Goal: Task Accomplishment & Management: Use online tool/utility

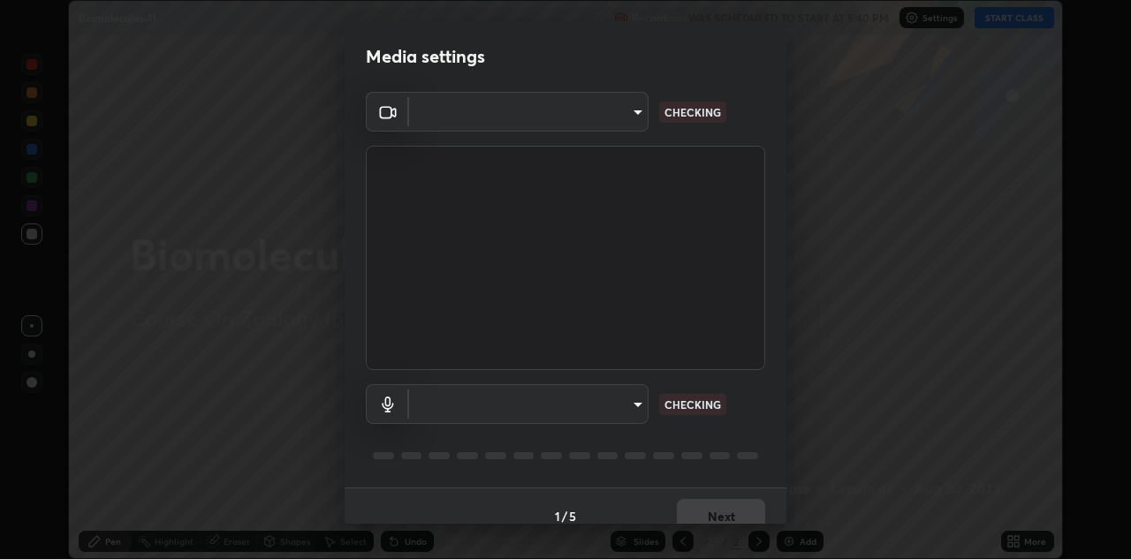
scroll to position [20, 0]
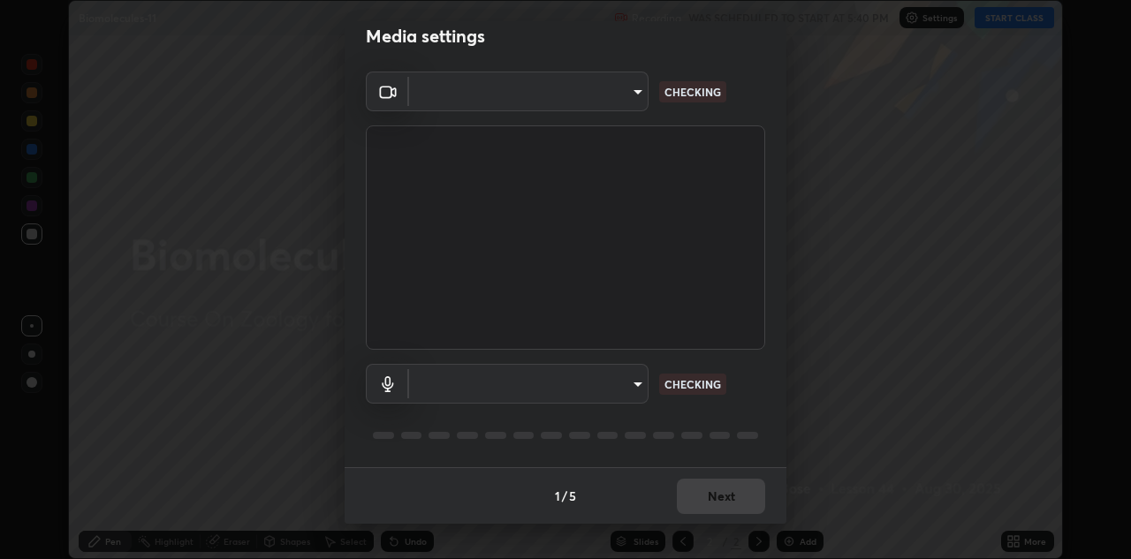
type input "440dc819fc980925616b5f394eaa9fa6086b7f53d6b22e7c60974c41b8a748ff"
type input "communications"
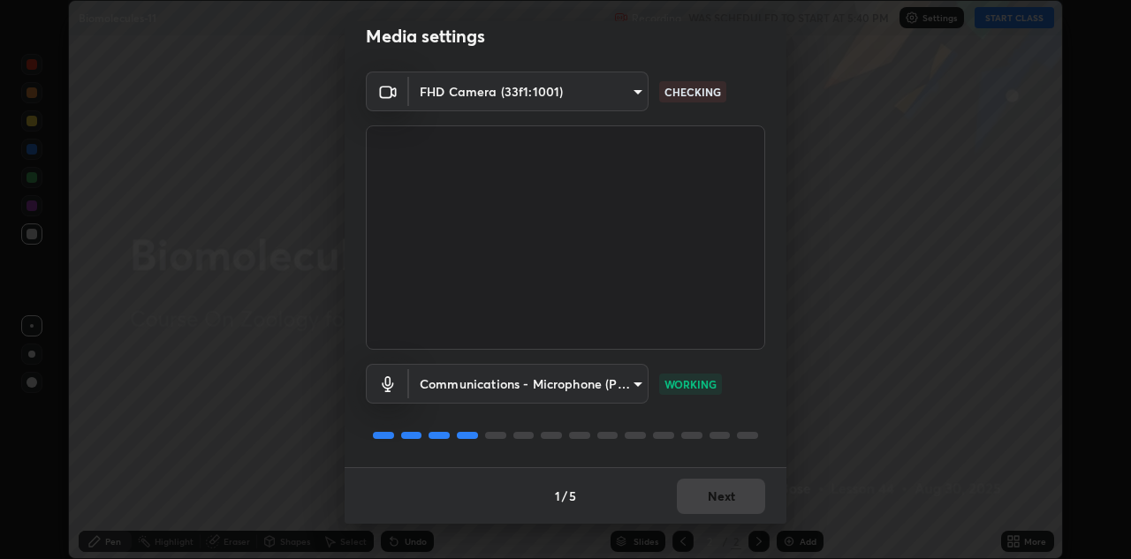
click at [697, 496] on div "1 / 5 Next" at bounding box center [566, 495] width 442 height 57
click at [712, 505] on div "1 / 5 Next" at bounding box center [566, 495] width 442 height 57
click at [711, 505] on div "1 / 5 Next" at bounding box center [566, 495] width 442 height 57
click at [712, 504] on div "1 / 5 Next" at bounding box center [566, 495] width 442 height 57
click at [710, 498] on button "Next" at bounding box center [721, 496] width 88 height 35
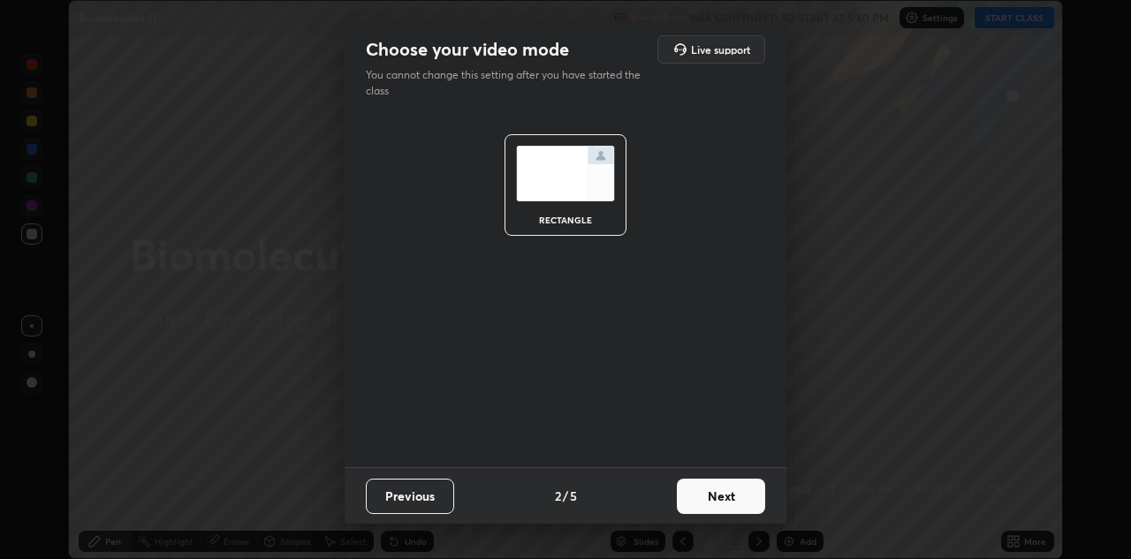
scroll to position [0, 0]
click at [710, 500] on button "Next" at bounding box center [721, 496] width 88 height 35
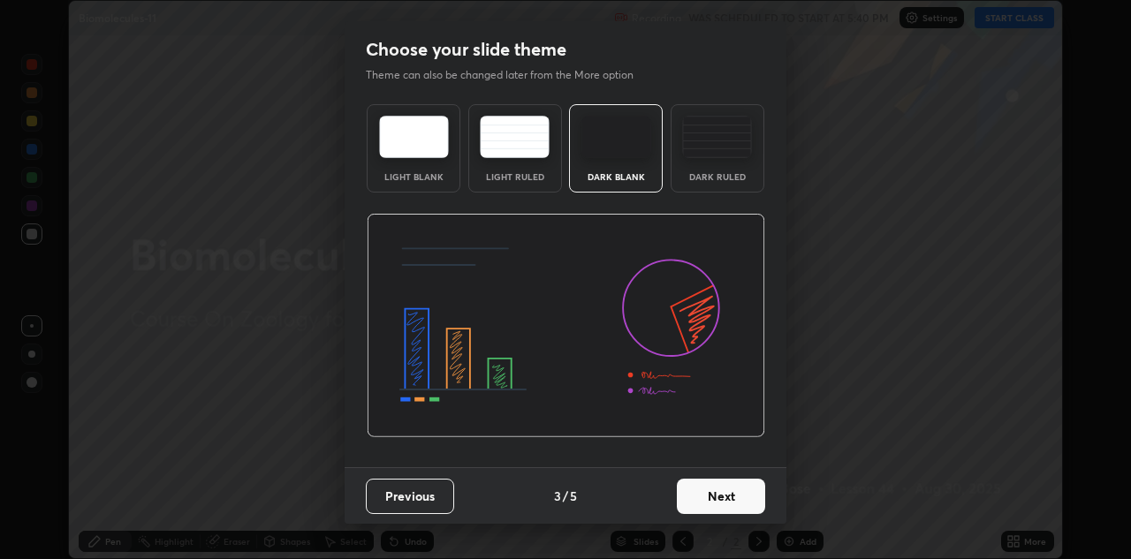
click at [710, 498] on button "Next" at bounding box center [721, 496] width 88 height 35
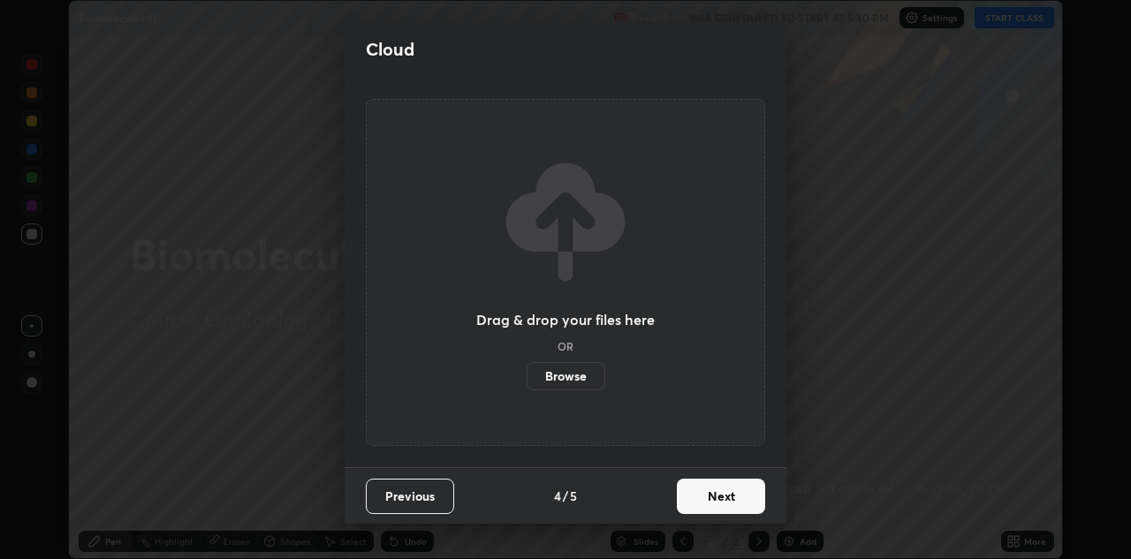
click at [703, 498] on button "Next" at bounding box center [721, 496] width 88 height 35
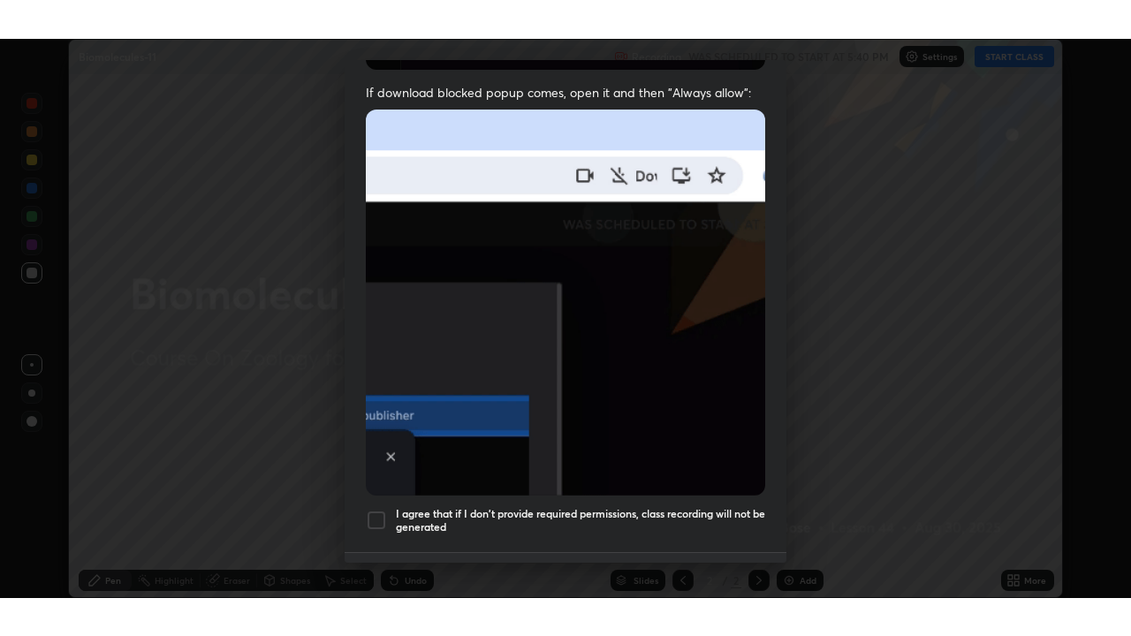
scroll to position [381, 0]
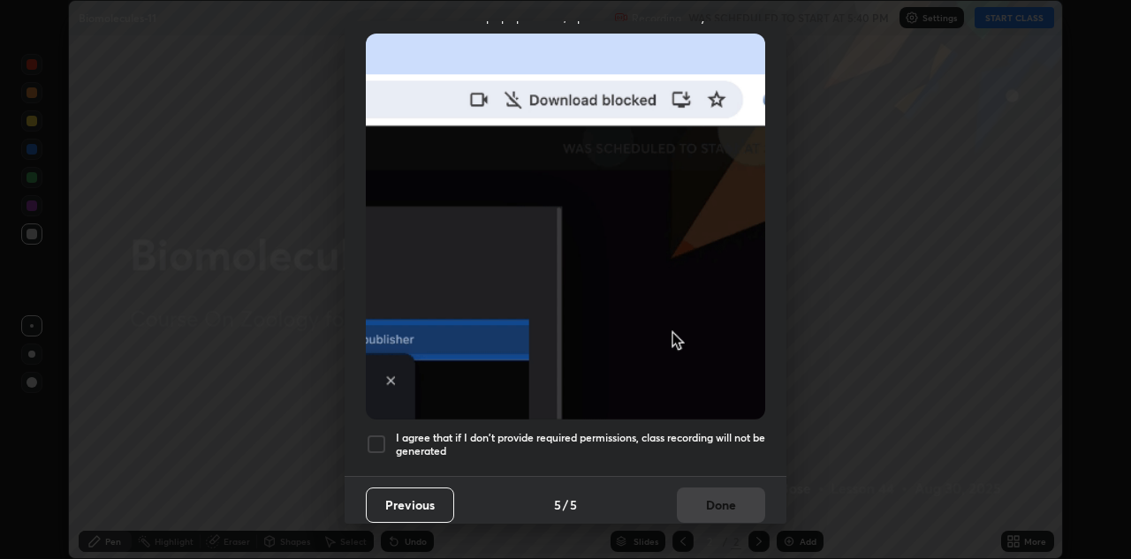
click at [625, 431] on h5 "I agree that if I don't provide required permissions, class recording will not …" at bounding box center [580, 444] width 369 height 27
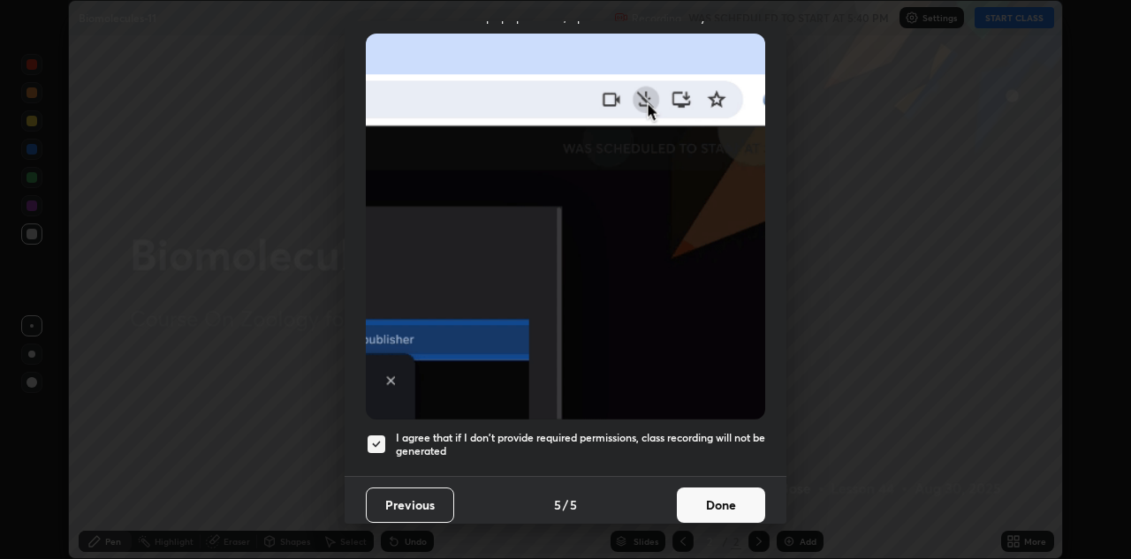
click at [713, 488] on button "Done" at bounding box center [721, 505] width 88 height 35
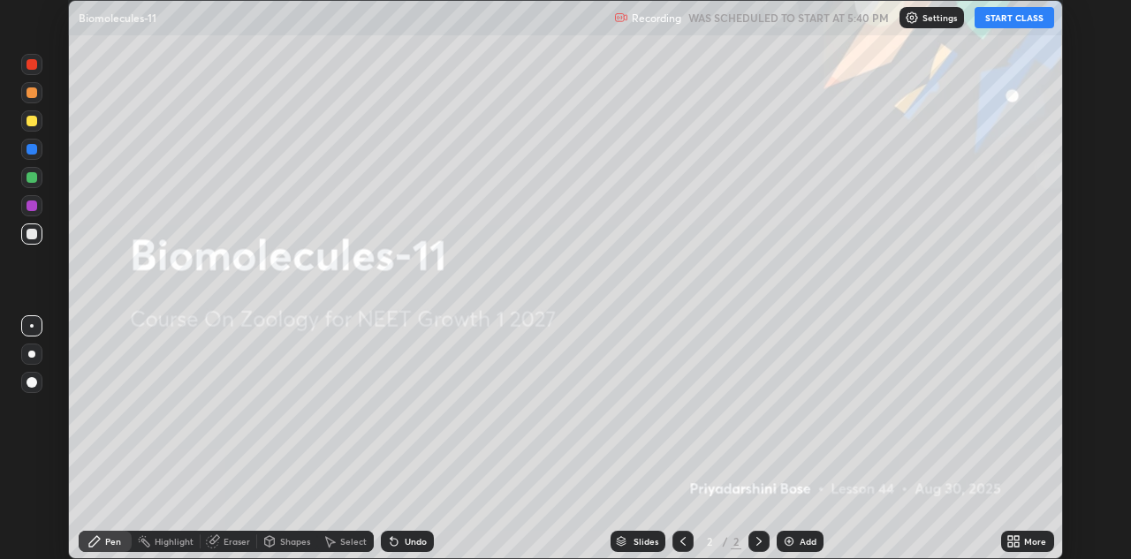
click at [1012, 18] on button "START CLASS" at bounding box center [1015, 17] width 80 height 21
click at [1014, 540] on icon at bounding box center [1014, 542] width 14 height 14
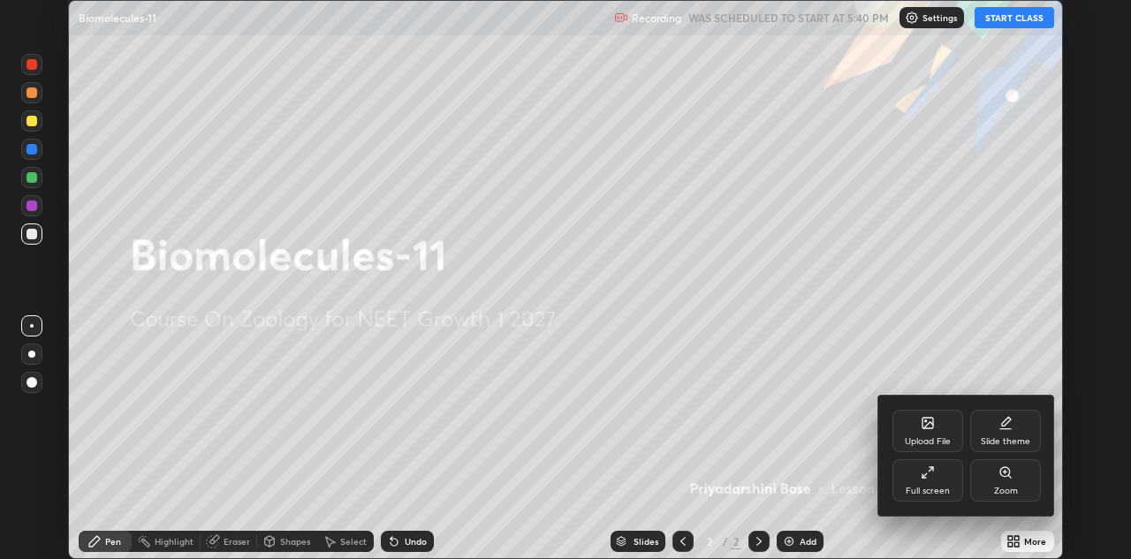
click at [939, 478] on div "Full screen" at bounding box center [928, 481] width 71 height 42
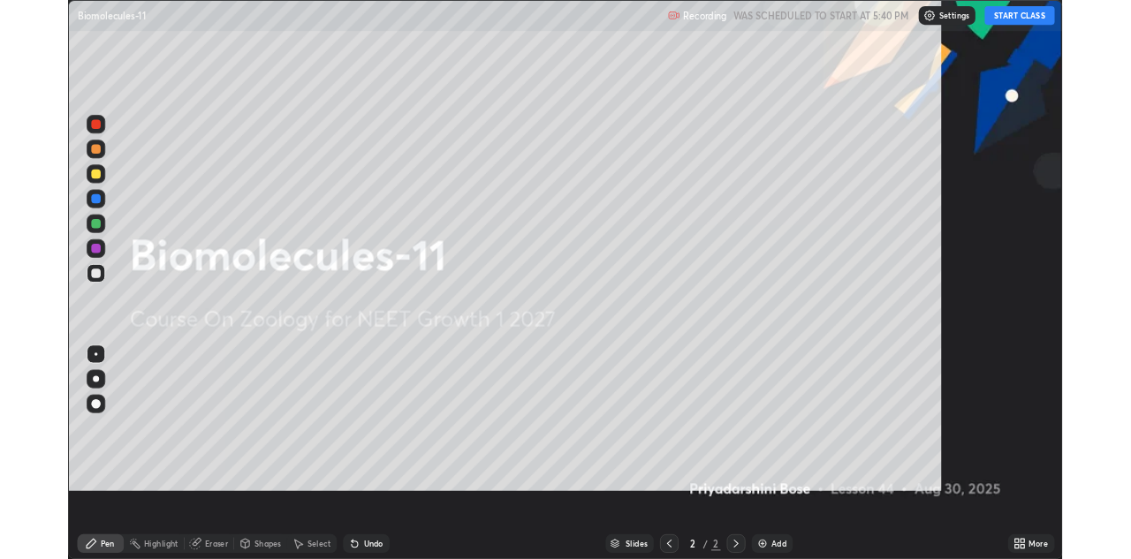
scroll to position [636, 1131]
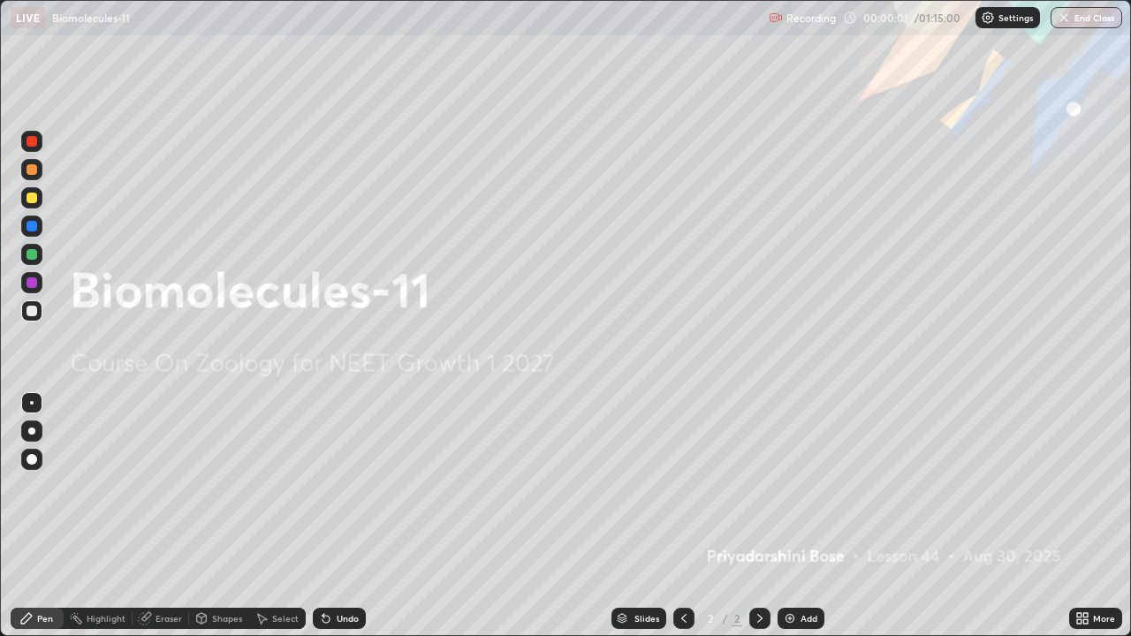
click at [786, 558] on img at bounding box center [790, 619] width 14 height 14
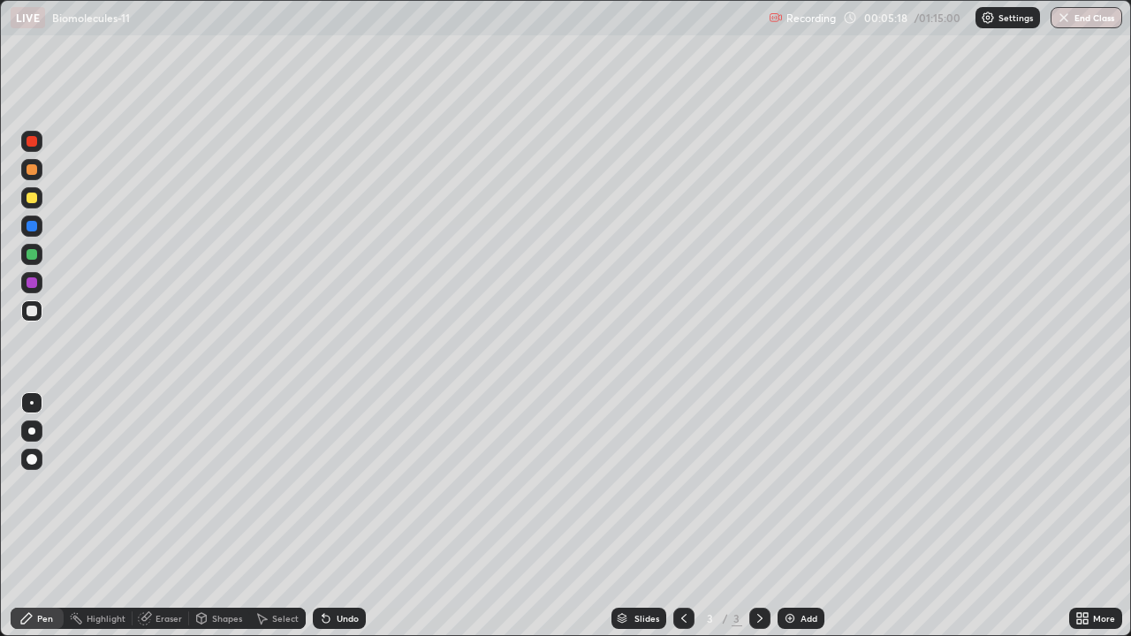
click at [35, 195] on div at bounding box center [32, 198] width 11 height 11
click at [34, 456] on div at bounding box center [32, 459] width 11 height 11
click at [40, 304] on div at bounding box center [31, 310] width 21 height 21
click at [29, 168] on div at bounding box center [32, 169] width 11 height 11
click at [39, 284] on div at bounding box center [31, 282] width 21 height 21
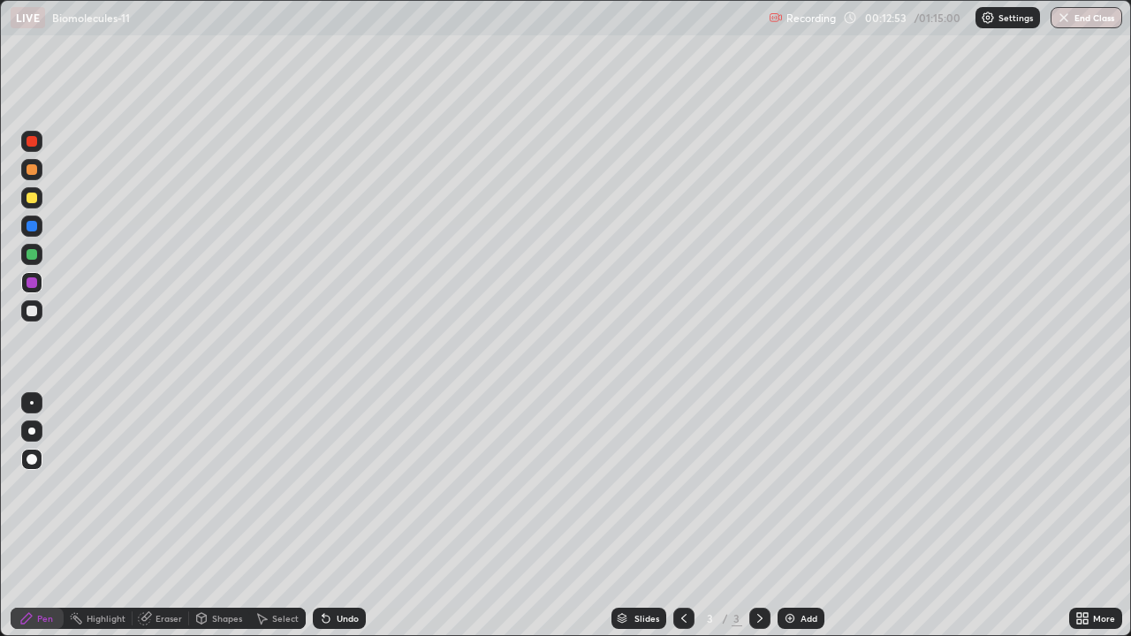
click at [27, 309] on div at bounding box center [32, 311] width 11 height 11
click at [33, 224] on div at bounding box center [32, 226] width 11 height 11
click at [38, 171] on div at bounding box center [31, 169] width 21 height 21
click at [157, 558] on div "Eraser" at bounding box center [161, 618] width 57 height 21
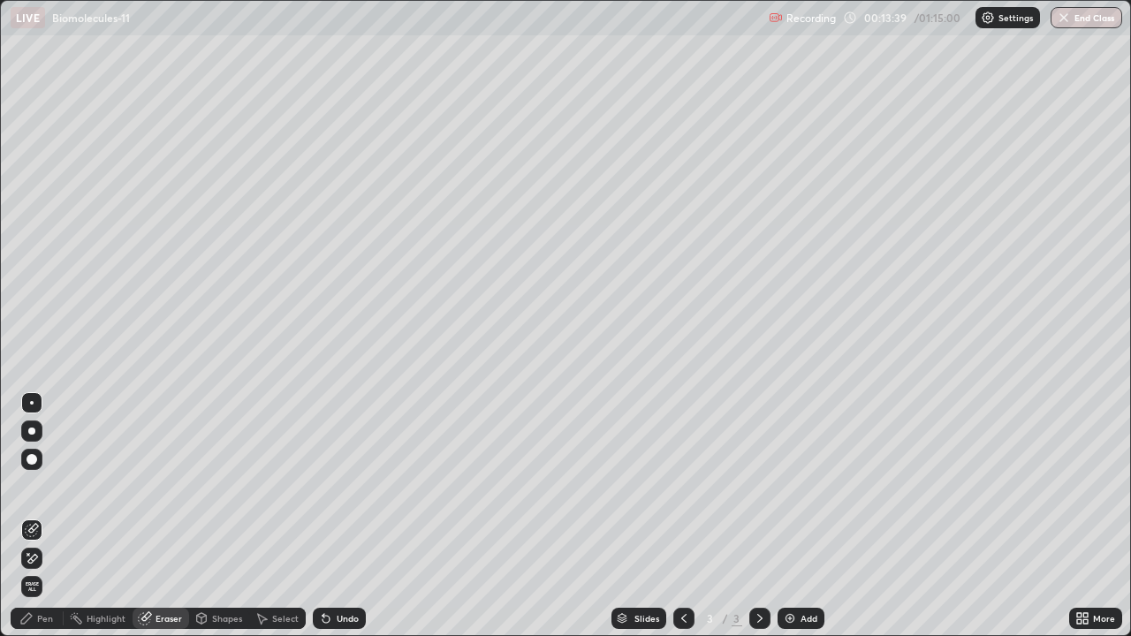
click at [41, 558] on div "Pen" at bounding box center [45, 618] width 16 height 9
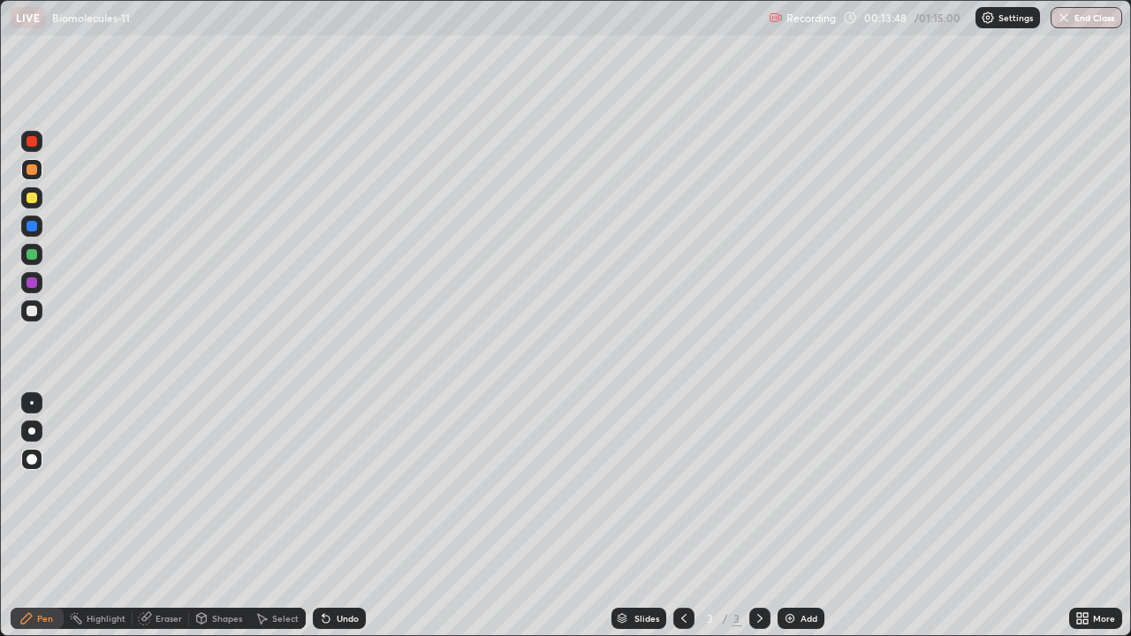
click at [23, 314] on div at bounding box center [31, 310] width 21 height 21
click at [170, 558] on div "Eraser" at bounding box center [161, 618] width 57 height 21
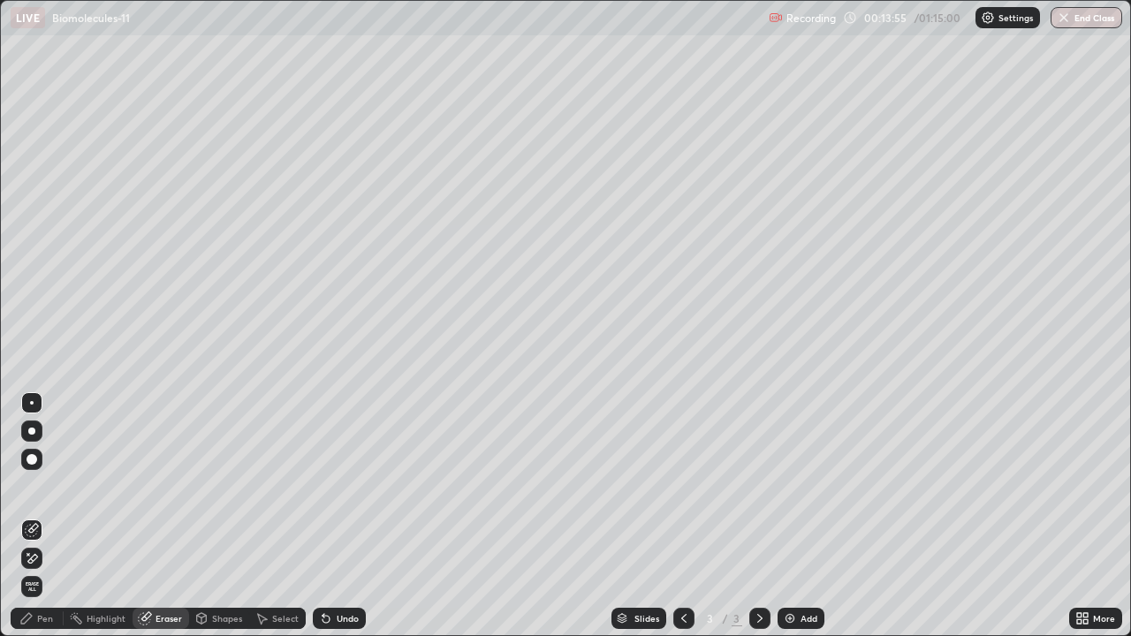
click at [39, 558] on div "Pen" at bounding box center [37, 618] width 53 height 21
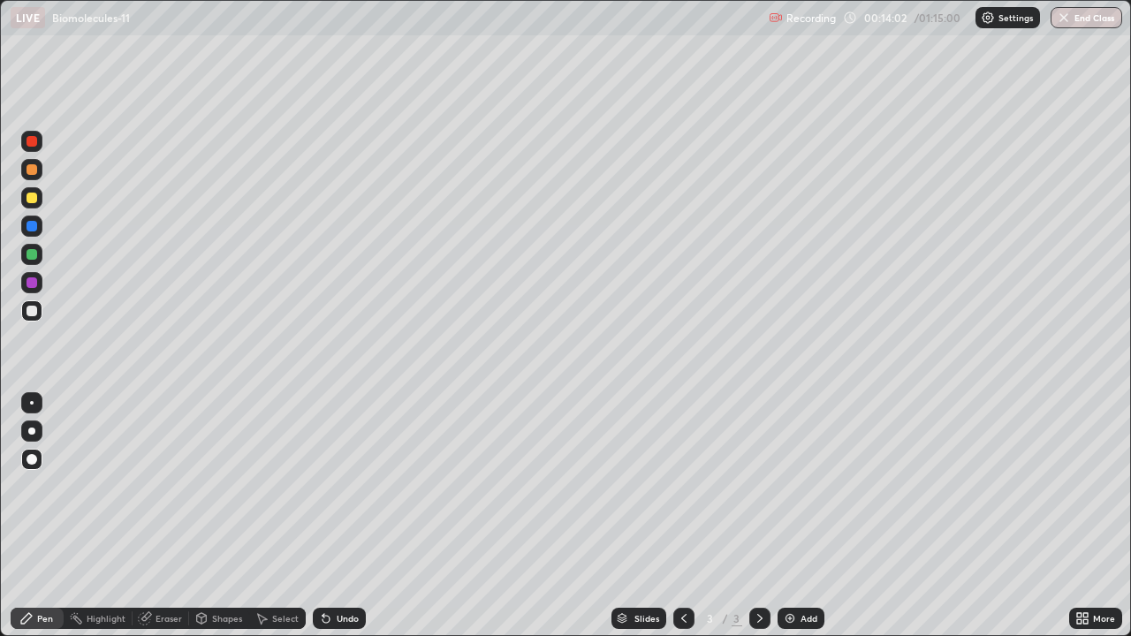
click at [164, 558] on div "Eraser" at bounding box center [169, 618] width 27 height 9
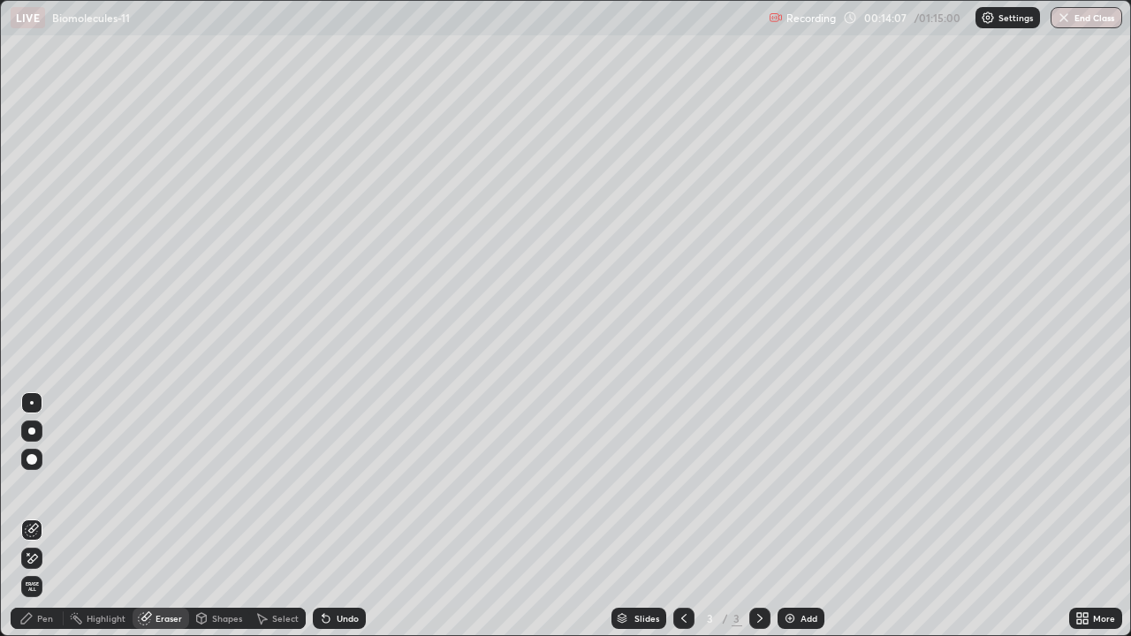
click at [27, 558] on icon at bounding box center [26, 619] width 14 height 14
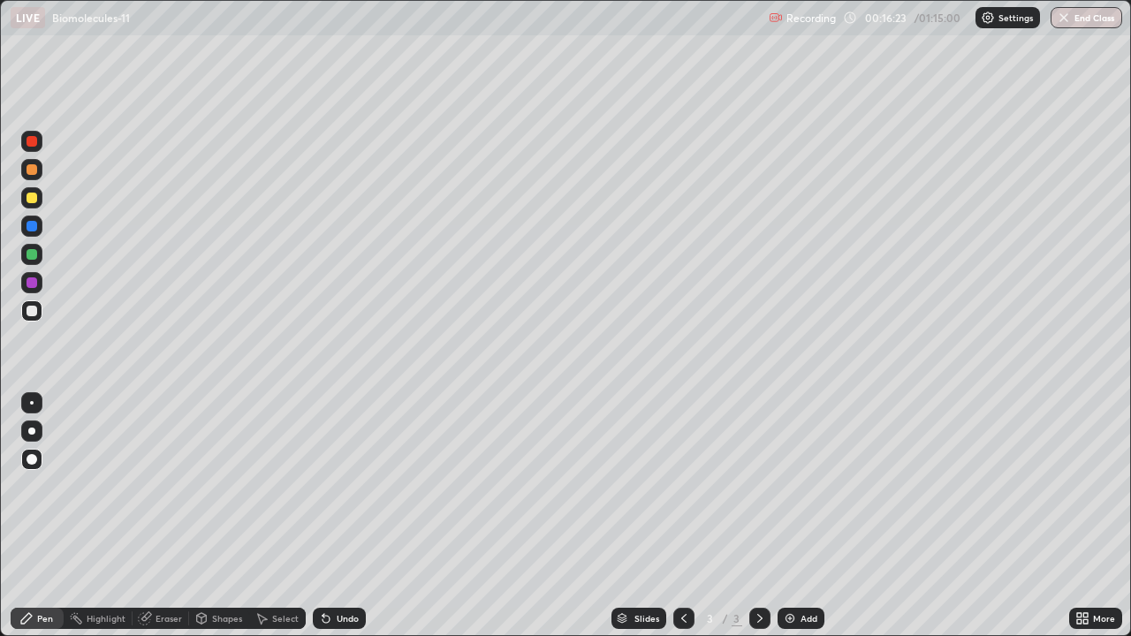
click at [31, 196] on div at bounding box center [32, 198] width 11 height 11
click at [786, 558] on img at bounding box center [790, 619] width 14 height 14
click at [99, 558] on div "Highlight" at bounding box center [106, 618] width 39 height 9
click at [50, 558] on div "Pen" at bounding box center [45, 618] width 16 height 9
click at [154, 558] on div "Eraser" at bounding box center [161, 618] width 57 height 21
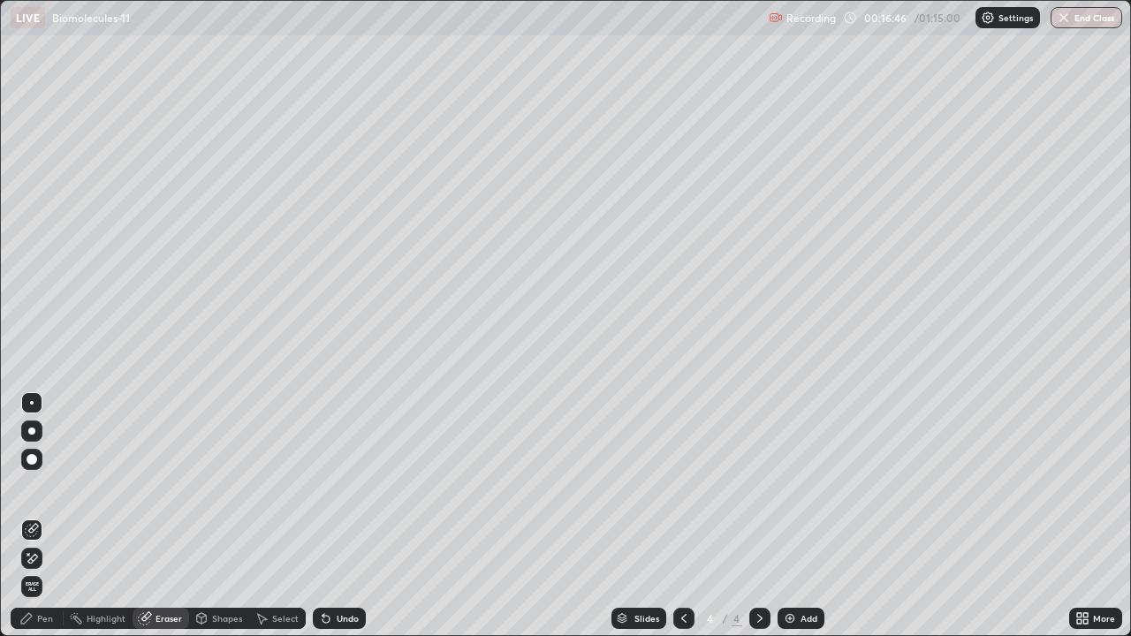
click at [21, 558] on icon at bounding box center [26, 619] width 14 height 14
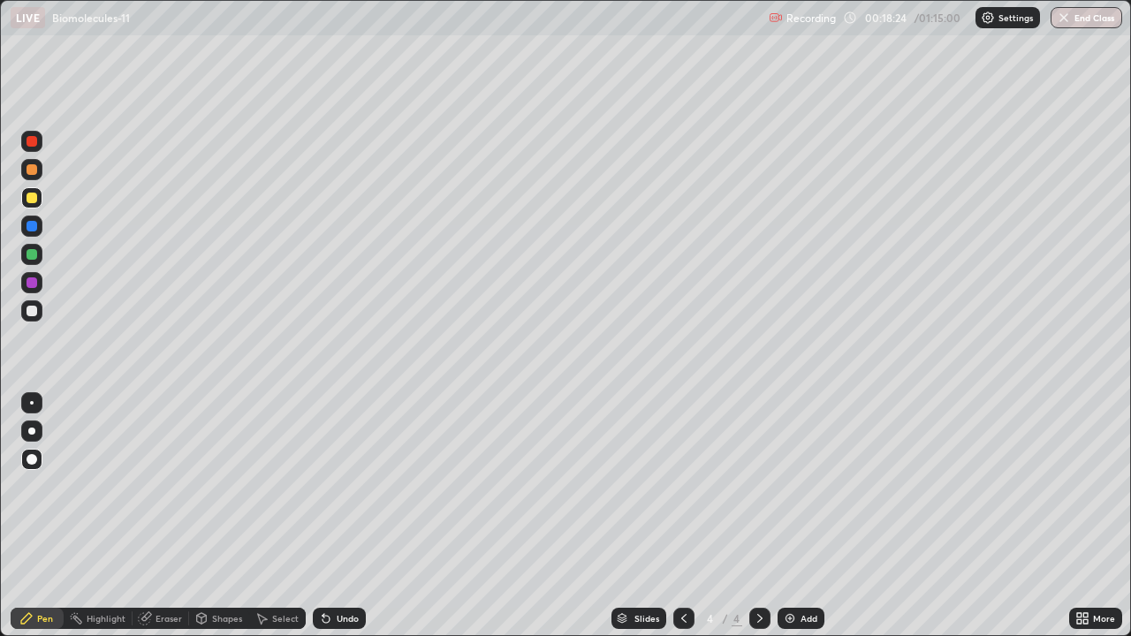
click at [24, 307] on div at bounding box center [31, 310] width 21 height 21
click at [32, 227] on div at bounding box center [32, 226] width 11 height 11
click at [32, 285] on div at bounding box center [32, 282] width 11 height 11
click at [27, 194] on div at bounding box center [32, 198] width 11 height 11
click at [30, 252] on div at bounding box center [32, 254] width 11 height 11
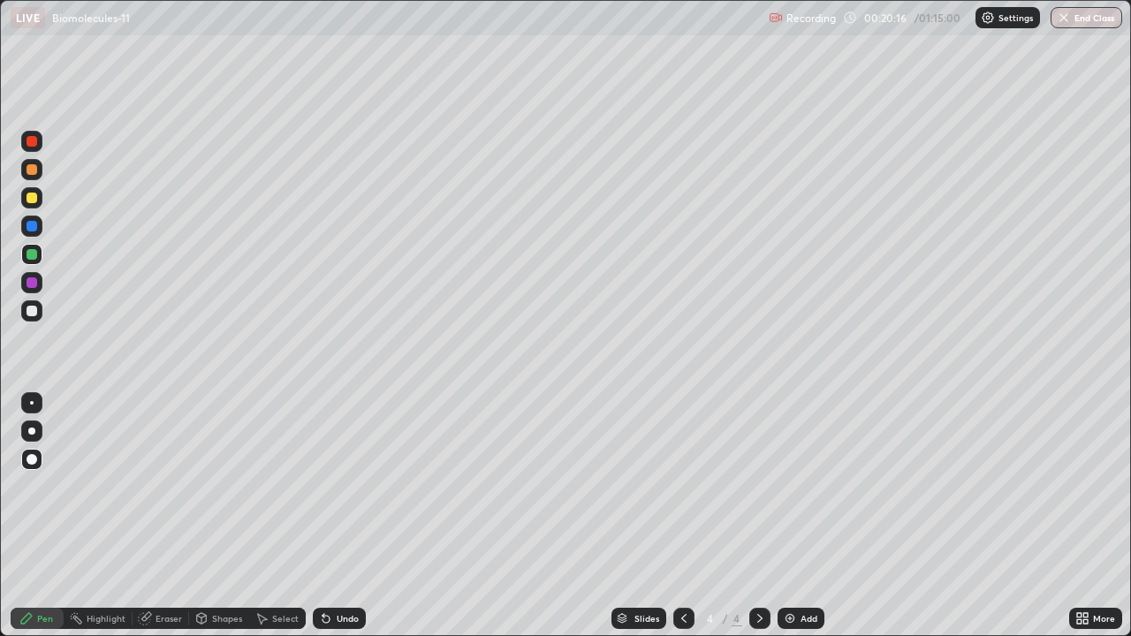
click at [34, 311] on div at bounding box center [32, 311] width 11 height 11
click at [32, 164] on div at bounding box center [32, 169] width 11 height 11
click at [36, 314] on div at bounding box center [32, 311] width 11 height 11
click at [39, 247] on div at bounding box center [31, 254] width 21 height 21
click at [33, 301] on div at bounding box center [31, 310] width 21 height 21
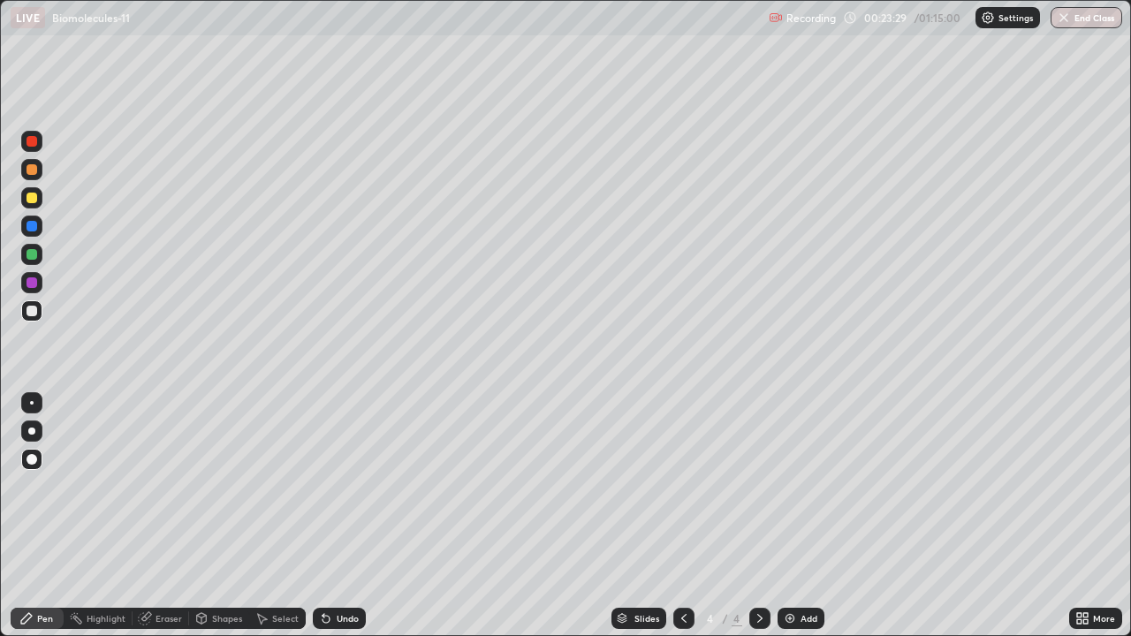
click at [29, 252] on div at bounding box center [32, 254] width 11 height 11
click at [29, 311] on div at bounding box center [32, 311] width 11 height 11
click at [31, 166] on div at bounding box center [32, 169] width 11 height 11
click at [32, 284] on div at bounding box center [32, 282] width 11 height 11
click at [40, 317] on div at bounding box center [31, 310] width 21 height 21
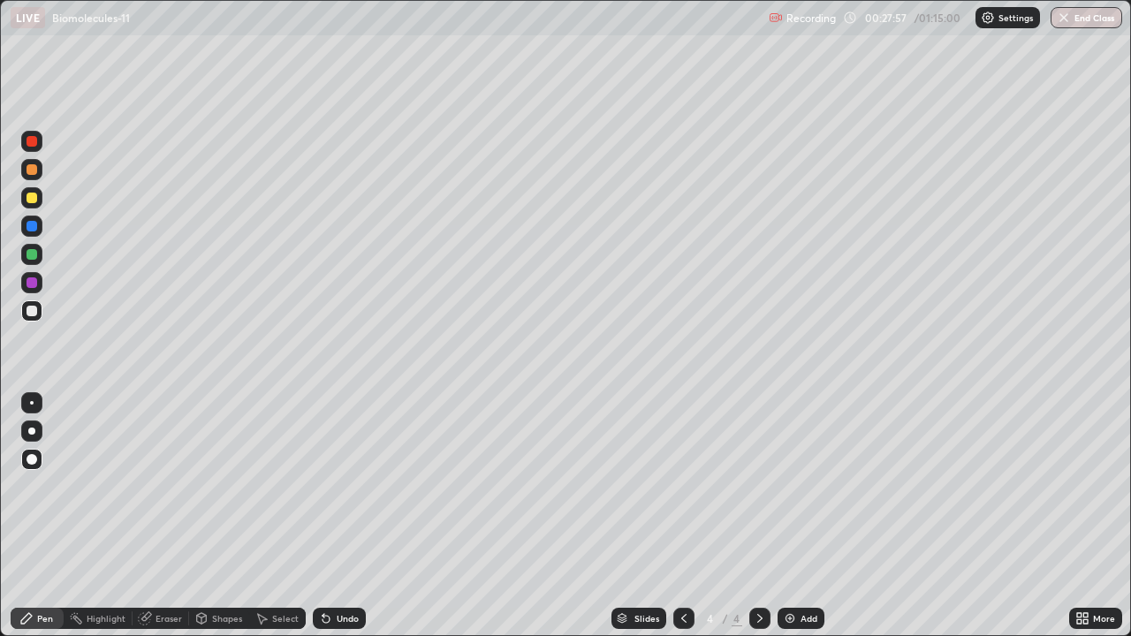
click at [1081, 558] on icon at bounding box center [1079, 615] width 4 height 4
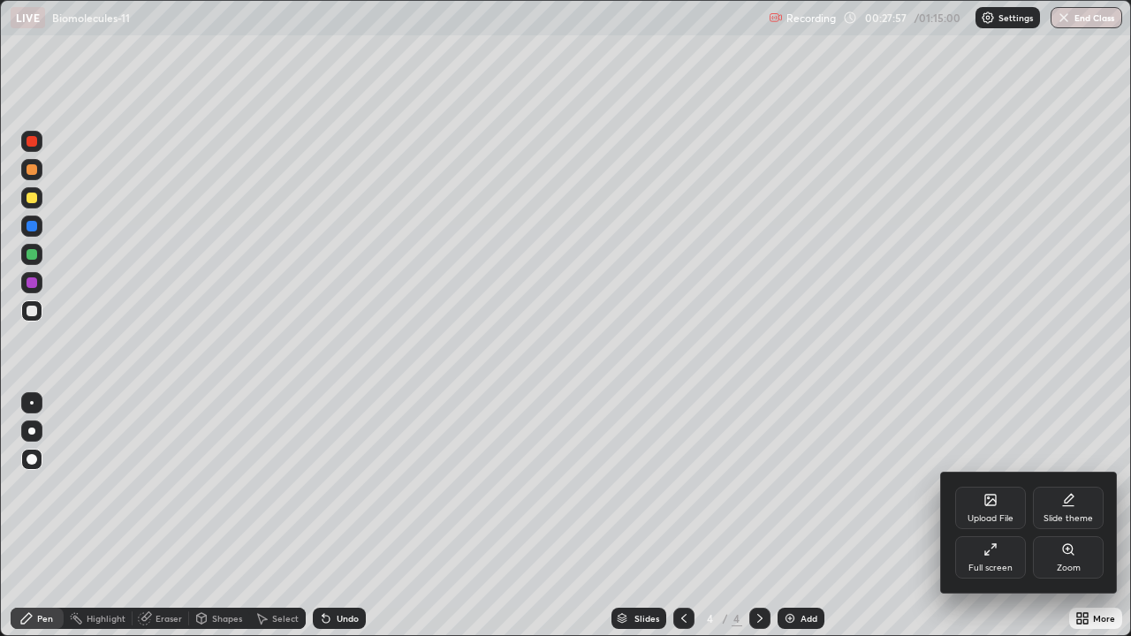
click at [976, 551] on div "Full screen" at bounding box center [990, 557] width 71 height 42
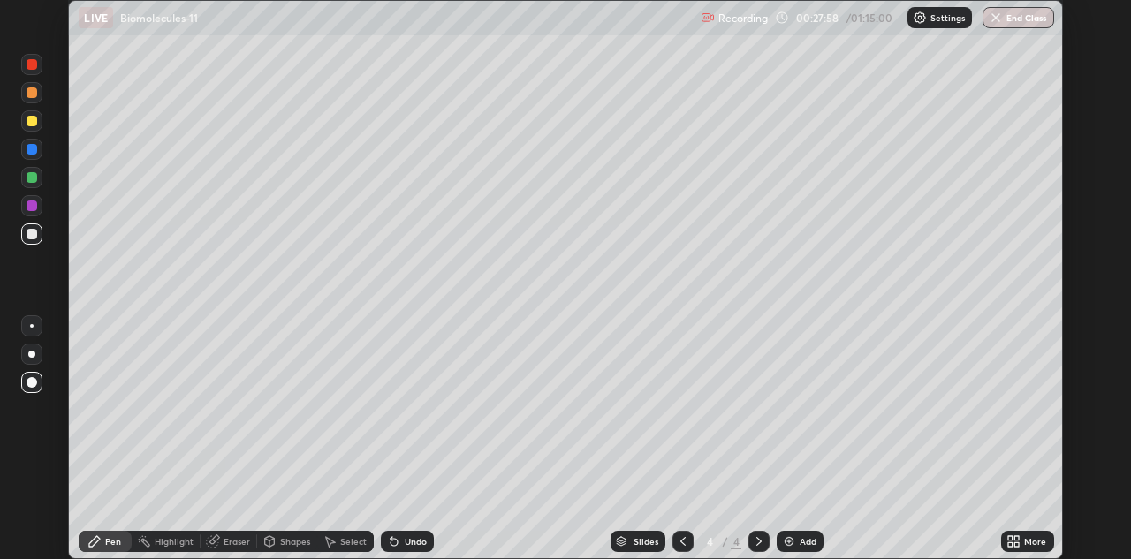
scroll to position [87810, 87238]
click at [792, 538] on img at bounding box center [789, 542] width 14 height 14
click at [34, 118] on div at bounding box center [32, 121] width 11 height 11
click at [30, 231] on div at bounding box center [32, 234] width 11 height 11
click at [224, 541] on div "Eraser" at bounding box center [237, 541] width 27 height 9
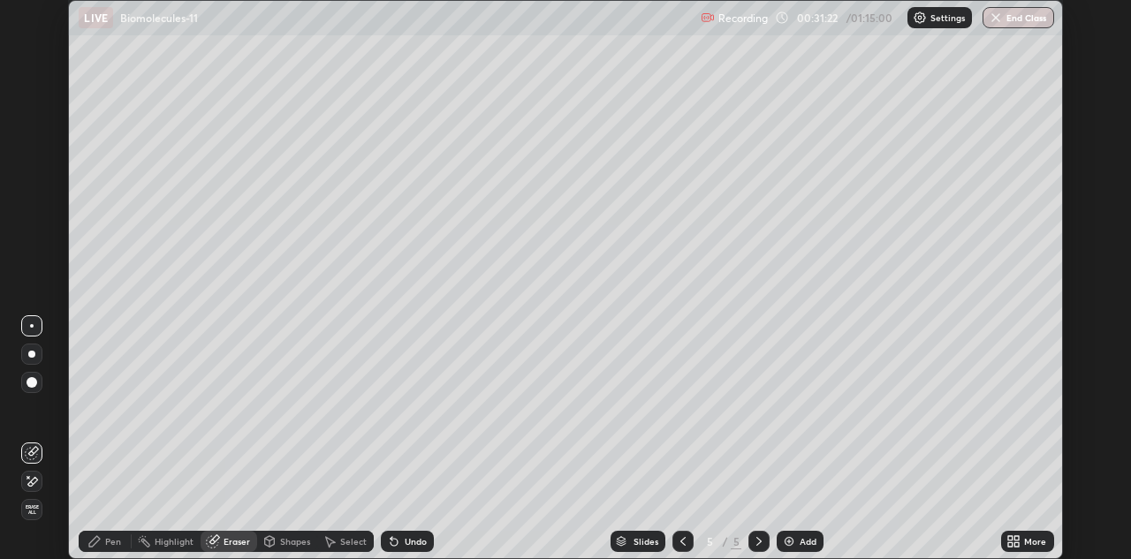
click at [102, 536] on div "Pen" at bounding box center [105, 541] width 53 height 21
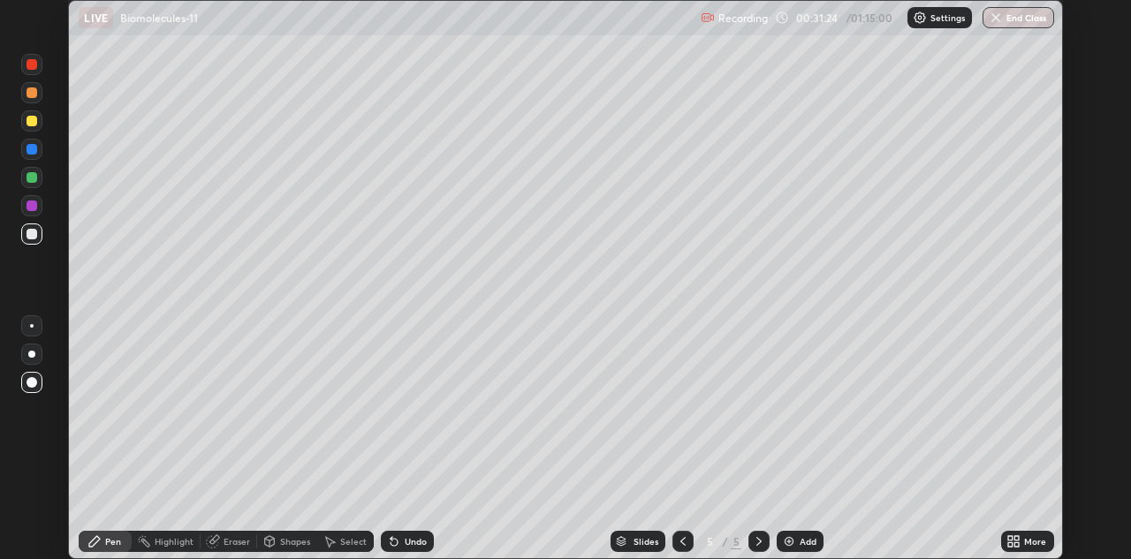
click at [27, 65] on div at bounding box center [32, 64] width 11 height 11
click at [33, 173] on div at bounding box center [32, 177] width 11 height 11
click at [27, 179] on div at bounding box center [32, 177] width 11 height 11
click at [29, 86] on div at bounding box center [31, 92] width 21 height 21
click at [34, 176] on div at bounding box center [32, 177] width 11 height 11
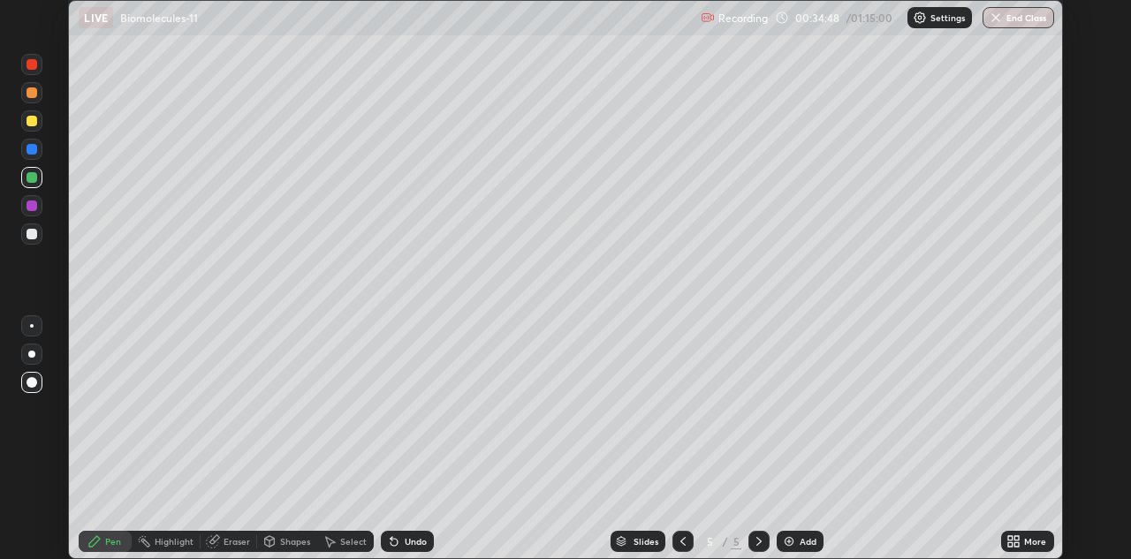
click at [227, 544] on div "Eraser" at bounding box center [237, 541] width 27 height 9
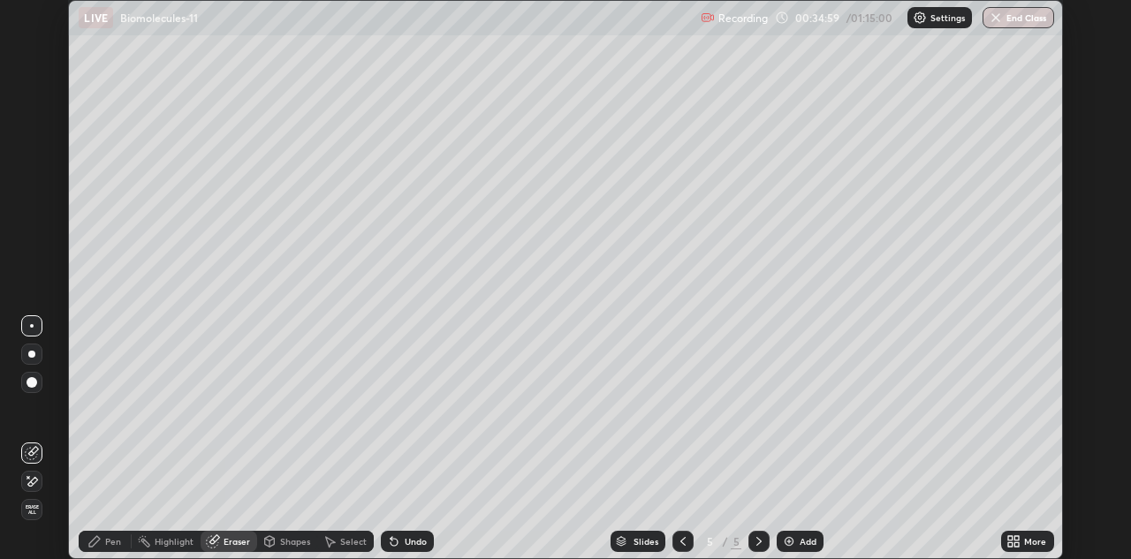
click at [108, 548] on div "Pen" at bounding box center [105, 541] width 53 height 21
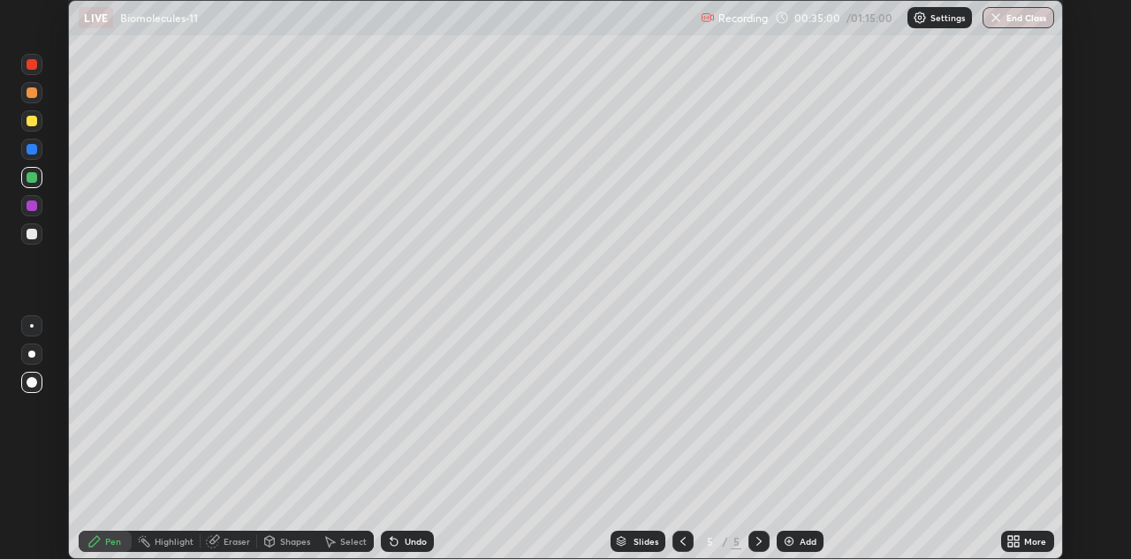
click at [33, 234] on div at bounding box center [32, 234] width 11 height 11
click at [33, 119] on div at bounding box center [32, 121] width 11 height 11
click at [29, 148] on div at bounding box center [32, 149] width 11 height 11
click at [34, 61] on div at bounding box center [32, 64] width 11 height 11
click at [785, 544] on img at bounding box center [789, 542] width 14 height 14
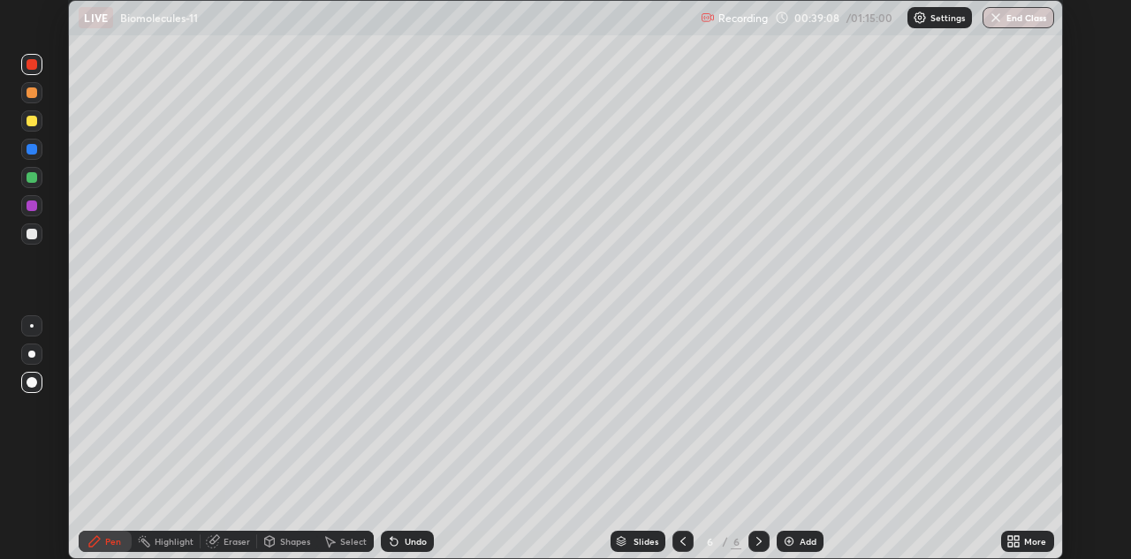
click at [28, 92] on div at bounding box center [32, 92] width 11 height 11
click at [396, 532] on div "Undo" at bounding box center [407, 541] width 53 height 21
click at [391, 541] on icon at bounding box center [394, 542] width 7 height 7
click at [391, 540] on icon at bounding box center [394, 542] width 7 height 7
click at [391, 543] on icon at bounding box center [394, 542] width 7 height 7
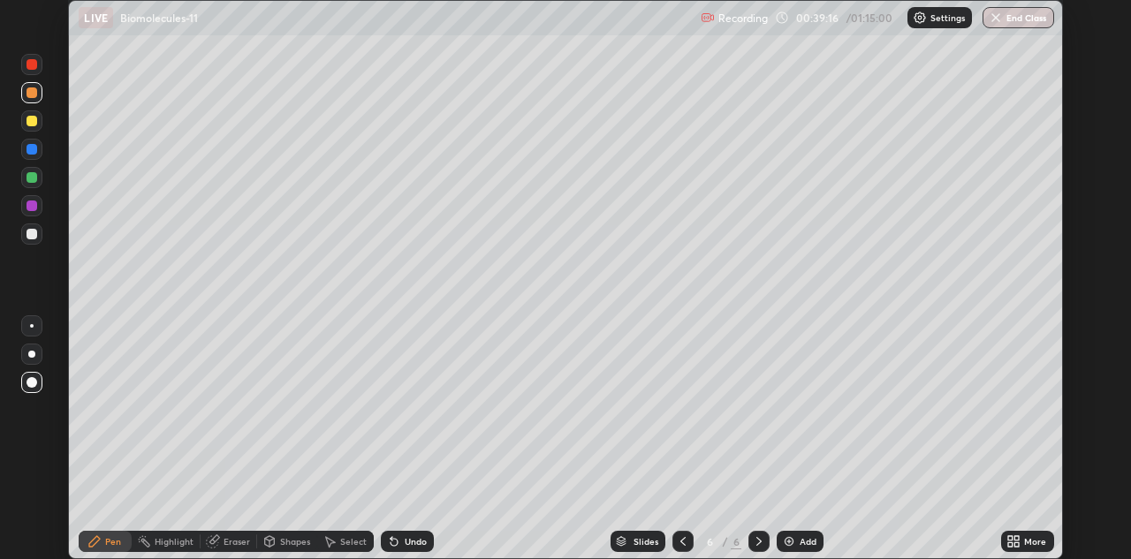
click at [392, 542] on icon at bounding box center [394, 542] width 7 height 7
click at [393, 542] on icon at bounding box center [394, 542] width 7 height 7
click at [394, 543] on icon at bounding box center [394, 542] width 7 height 7
click at [397, 543] on icon at bounding box center [394, 542] width 14 height 14
click at [398, 548] on icon at bounding box center [394, 542] width 14 height 14
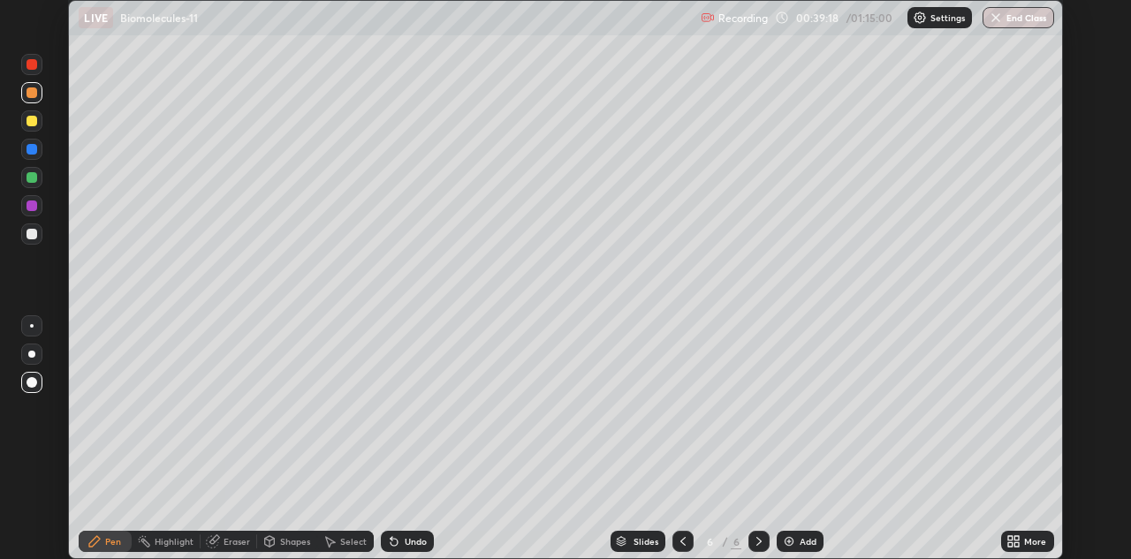
click at [391, 542] on icon at bounding box center [394, 542] width 7 height 7
click at [391, 543] on icon at bounding box center [394, 542] width 7 height 7
click at [229, 543] on div "Eraser" at bounding box center [237, 541] width 27 height 9
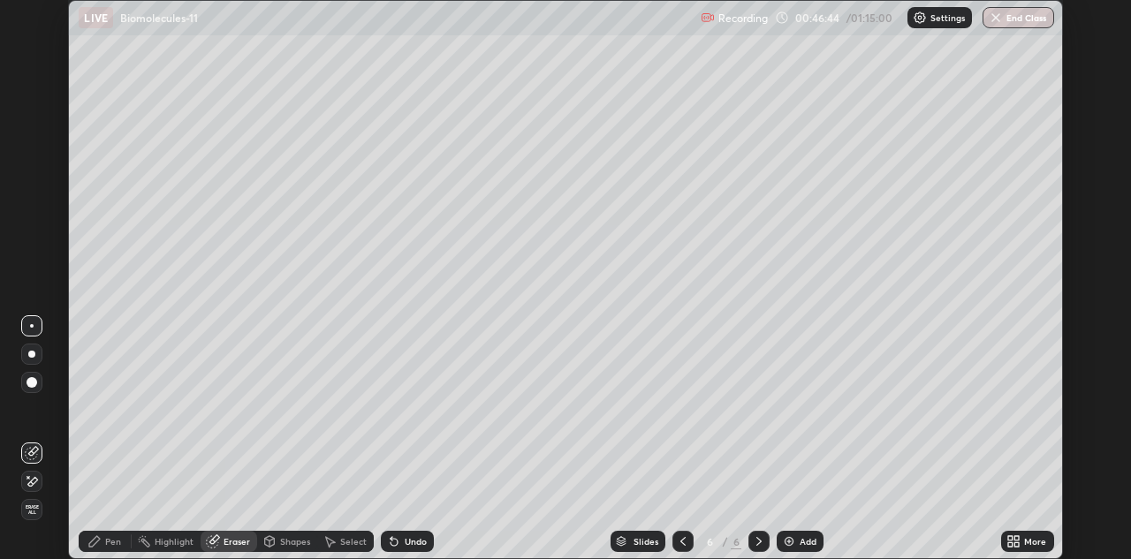
click at [107, 533] on div "Pen" at bounding box center [105, 541] width 53 height 21
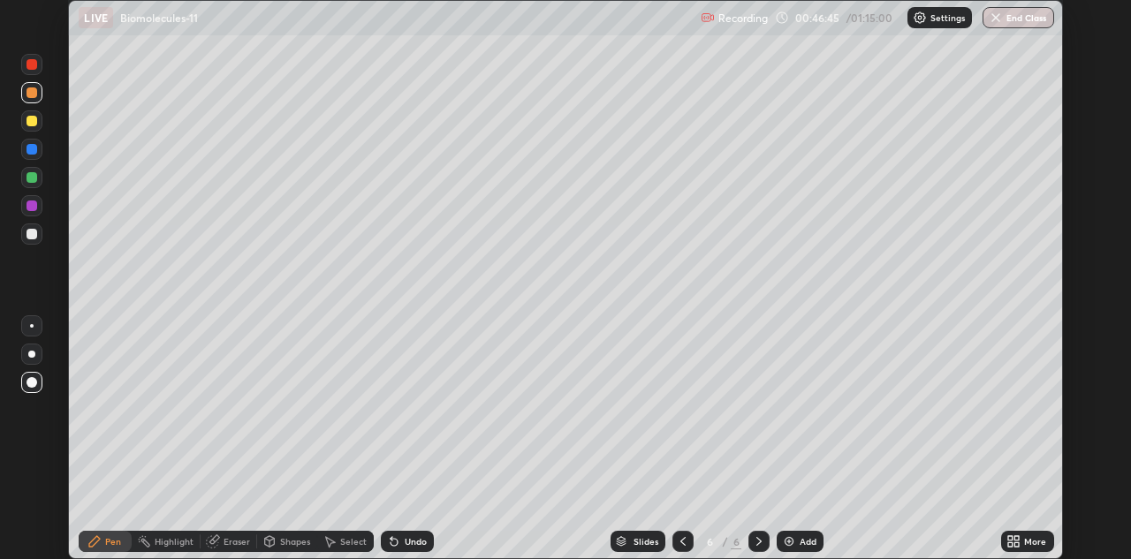
click at [33, 206] on div at bounding box center [32, 206] width 11 height 11
click at [779, 536] on div "Add" at bounding box center [800, 541] width 47 height 21
click at [788, 534] on div "Add" at bounding box center [800, 541] width 47 height 21
click at [682, 542] on icon at bounding box center [683, 542] width 14 height 14
click at [29, 91] on div at bounding box center [32, 92] width 11 height 11
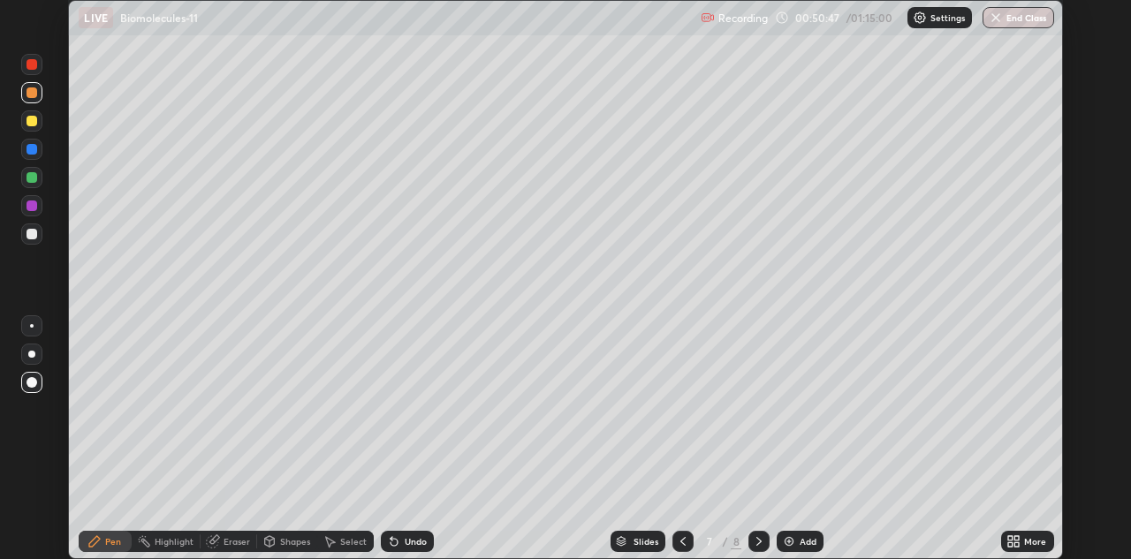
click at [34, 118] on div at bounding box center [32, 121] width 11 height 11
click at [30, 200] on div at bounding box center [31, 205] width 21 height 21
click at [29, 235] on div at bounding box center [32, 234] width 11 height 11
click at [34, 181] on div at bounding box center [32, 177] width 11 height 11
click at [33, 113] on div at bounding box center [31, 120] width 21 height 21
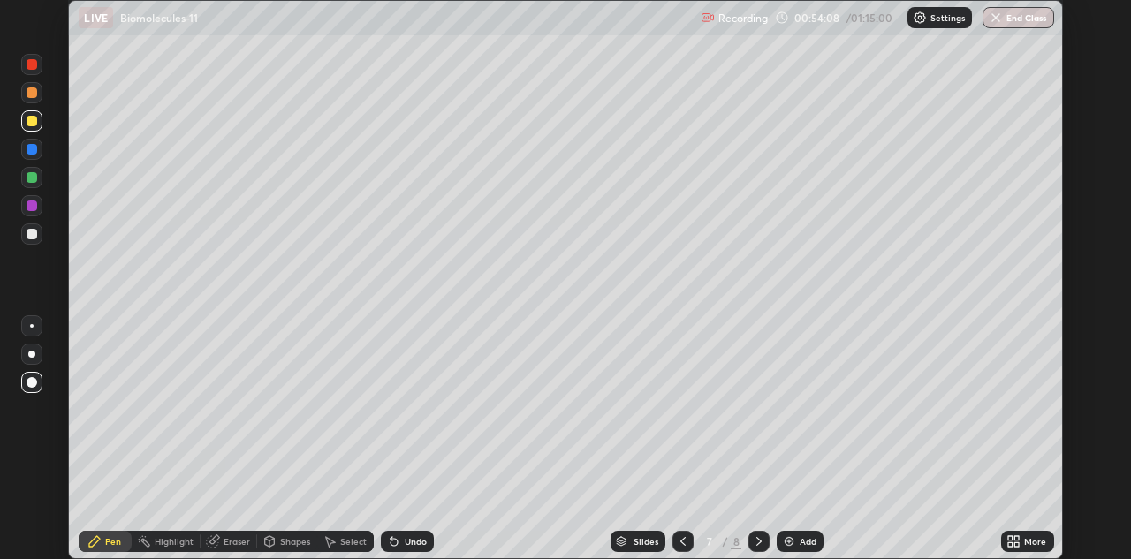
click at [36, 181] on div at bounding box center [32, 177] width 11 height 11
click at [36, 118] on div at bounding box center [32, 121] width 11 height 11
click at [786, 542] on img at bounding box center [789, 542] width 14 height 14
click at [1019, 15] on button "End Class" at bounding box center [1019, 17] width 72 height 21
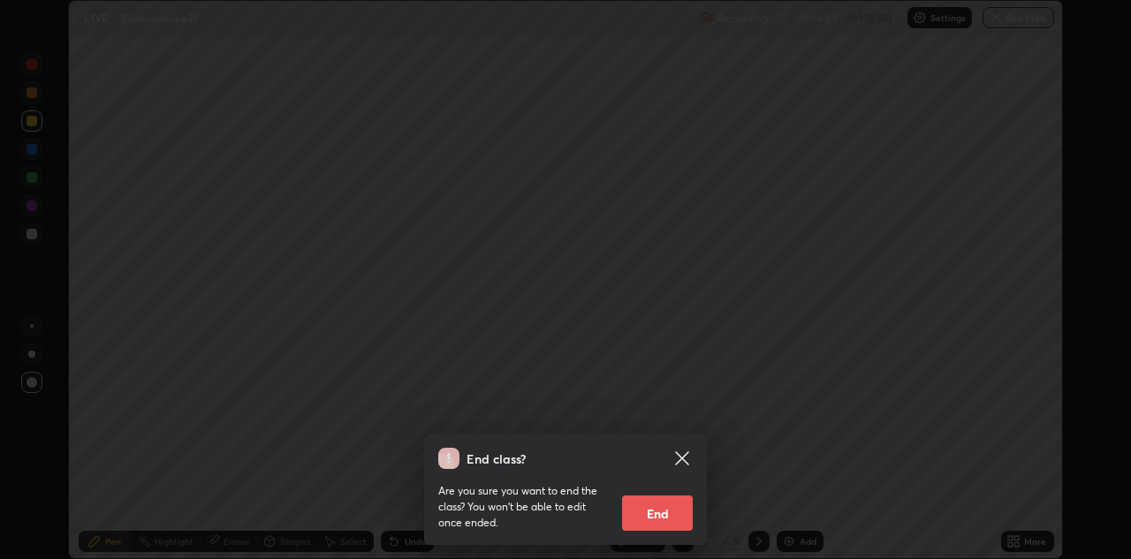
click at [644, 506] on button "End" at bounding box center [657, 513] width 71 height 35
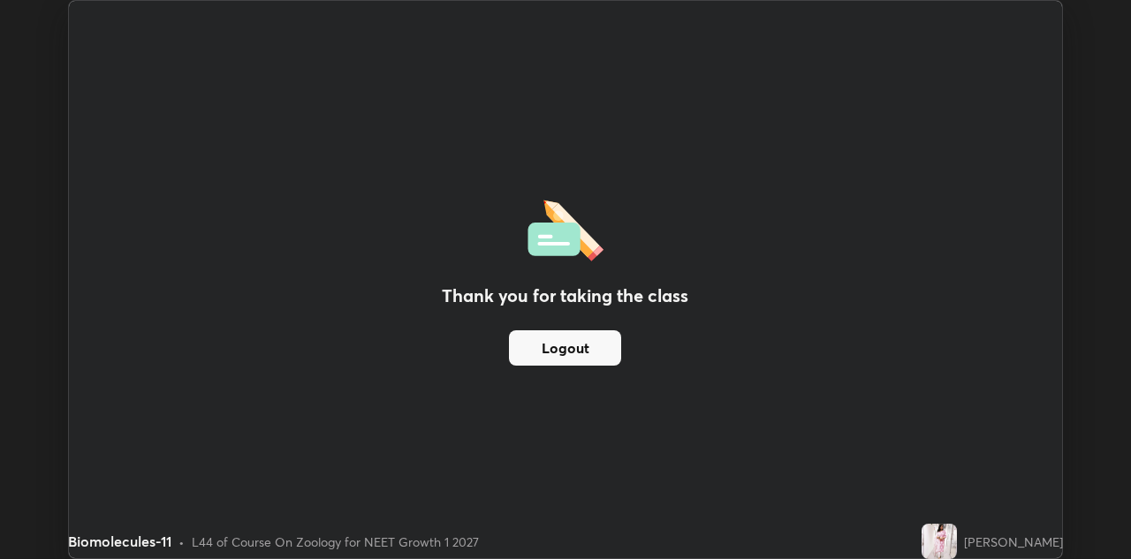
click at [603, 336] on button "Logout" at bounding box center [565, 347] width 112 height 35
click at [596, 342] on button "Logout" at bounding box center [565, 347] width 112 height 35
click at [593, 340] on button "Logout" at bounding box center [565, 347] width 112 height 35
click at [583, 345] on button "Logout" at bounding box center [565, 347] width 112 height 35
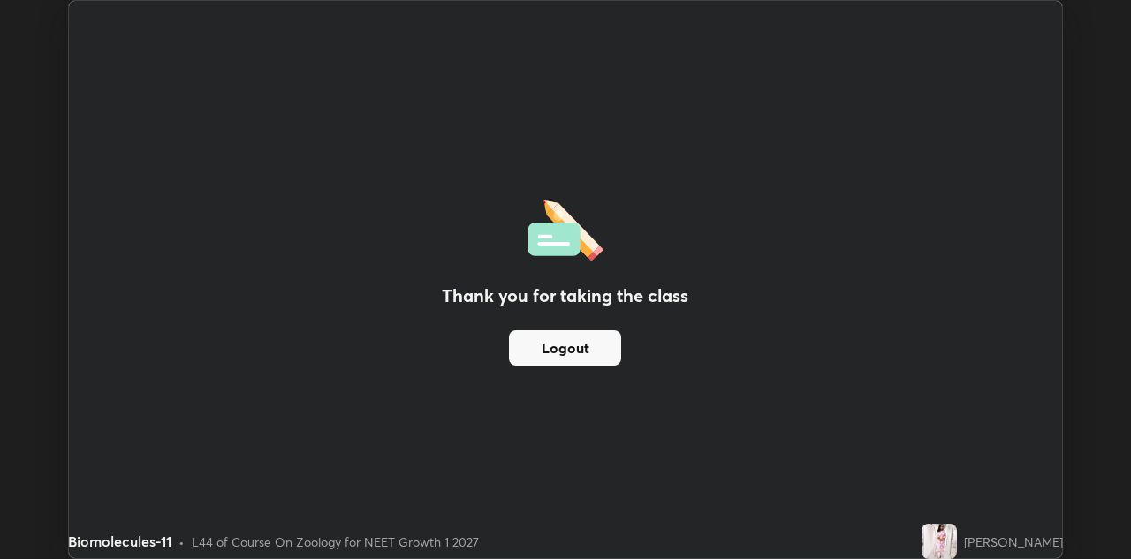
click at [590, 342] on button "Logout" at bounding box center [565, 347] width 112 height 35
click at [592, 343] on button "Logout" at bounding box center [565, 347] width 112 height 35
click at [589, 346] on button "Logout" at bounding box center [565, 347] width 112 height 35
click at [597, 348] on button "Logout" at bounding box center [565, 347] width 112 height 35
